Goal: Find specific page/section: Find specific page/section

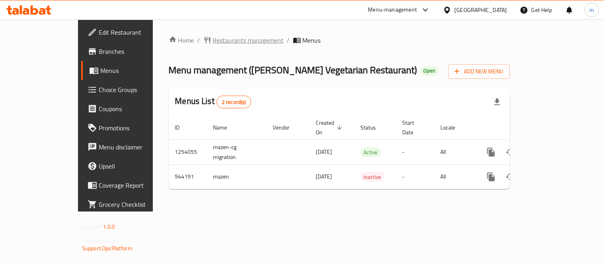
click at [213, 39] on span "Restaurants management" at bounding box center [248, 40] width 71 height 10
click at [213, 41] on span "Restaurants management" at bounding box center [248, 41] width 71 height 10
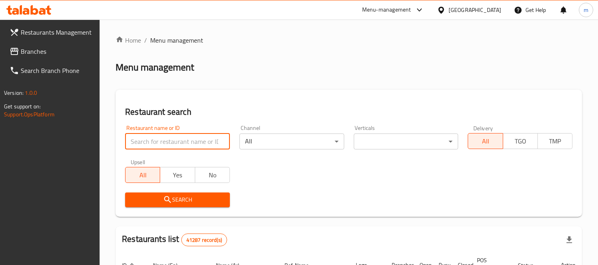
click at [185, 138] on input "search" at bounding box center [177, 141] width 105 height 16
paste input "659218"
type input "659218"
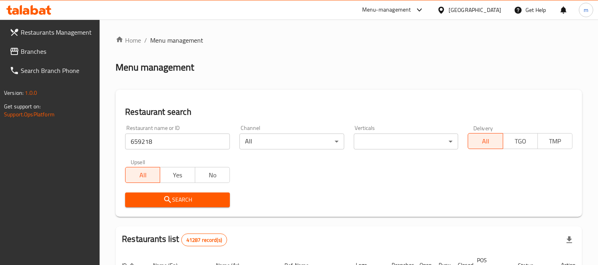
click at [190, 199] on span "Search" at bounding box center [177, 200] width 92 height 10
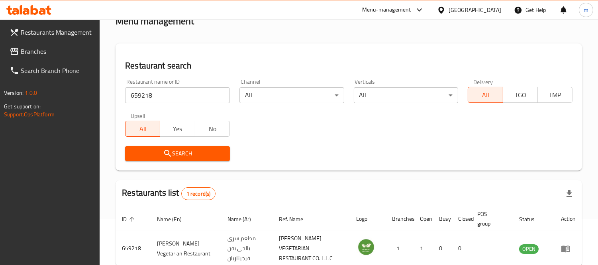
scroll to position [46, 0]
click at [482, 8] on div "[GEOGRAPHIC_DATA]" at bounding box center [474, 10] width 53 height 9
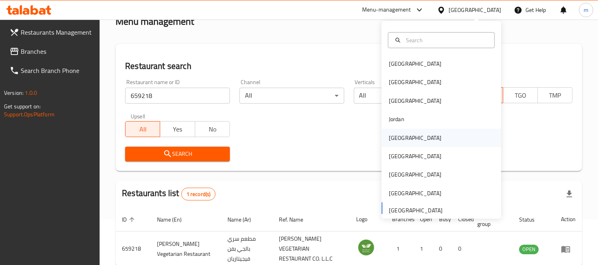
click at [396, 137] on div "[GEOGRAPHIC_DATA]" at bounding box center [415, 137] width 53 height 9
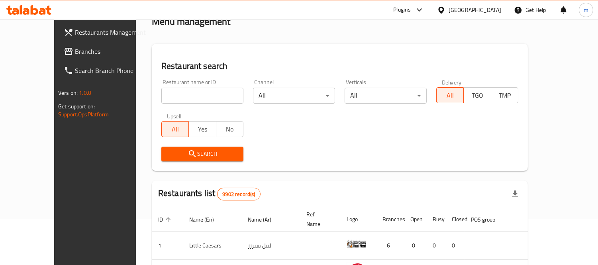
click at [75, 54] on span "Branches" at bounding box center [111, 52] width 73 height 10
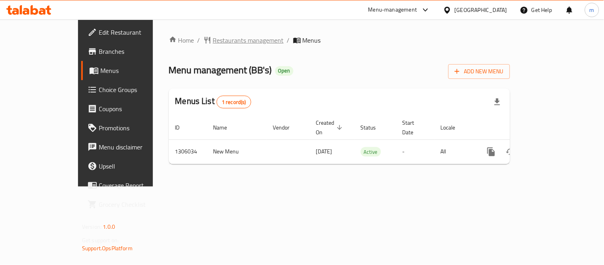
click at [213, 41] on span "Restaurants management" at bounding box center [248, 40] width 71 height 10
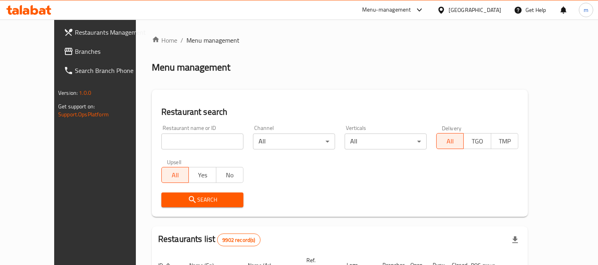
click at [167, 138] on input "search" at bounding box center [202, 141] width 82 height 16
paste input "703950"
type input "703950"
click button "Search" at bounding box center [202, 199] width 82 height 15
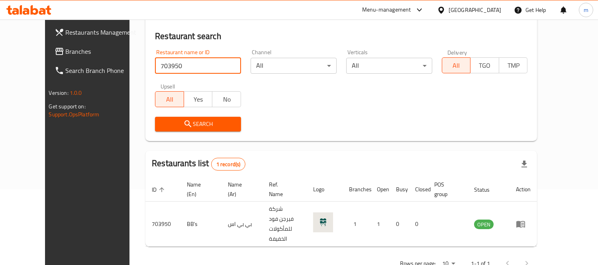
scroll to position [84, 0]
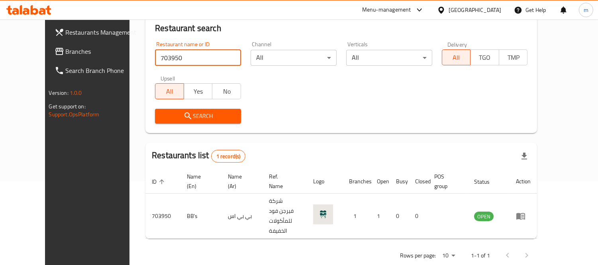
click at [497, 12] on div "[GEOGRAPHIC_DATA]" at bounding box center [474, 10] width 53 height 9
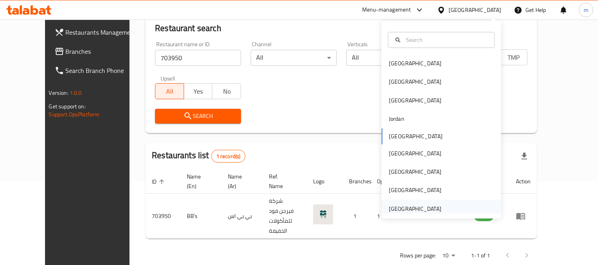
click at [408, 210] on div "[GEOGRAPHIC_DATA]" at bounding box center [415, 208] width 53 height 9
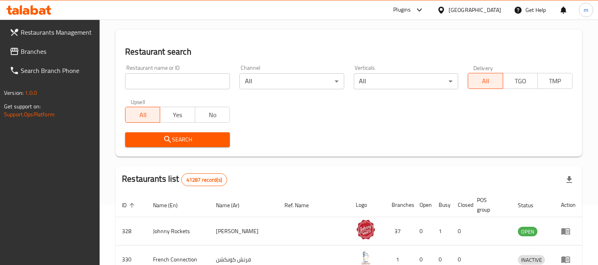
scroll to position [84, 0]
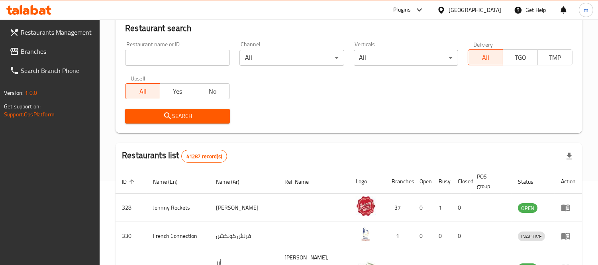
click at [33, 54] on span "Branches" at bounding box center [57, 52] width 73 height 10
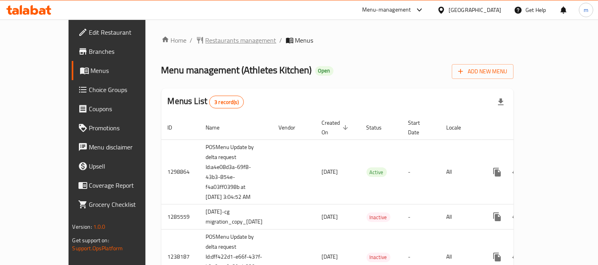
click at [205, 41] on span "Restaurants management" at bounding box center [240, 40] width 71 height 10
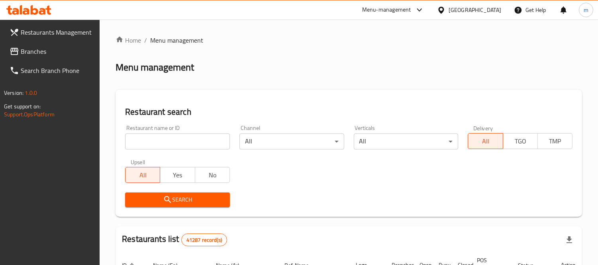
click at [188, 143] on input "search" at bounding box center [177, 141] width 105 height 16
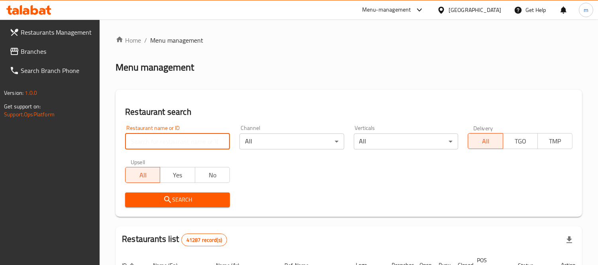
paste input "672731"
type input "672731"
click button "Search" at bounding box center [177, 199] width 105 height 15
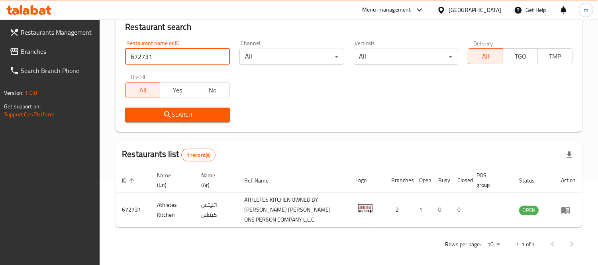
scroll to position [90, 0]
